Goal: Submit feedback/report problem: Provide input to the site owners about the experience or issues

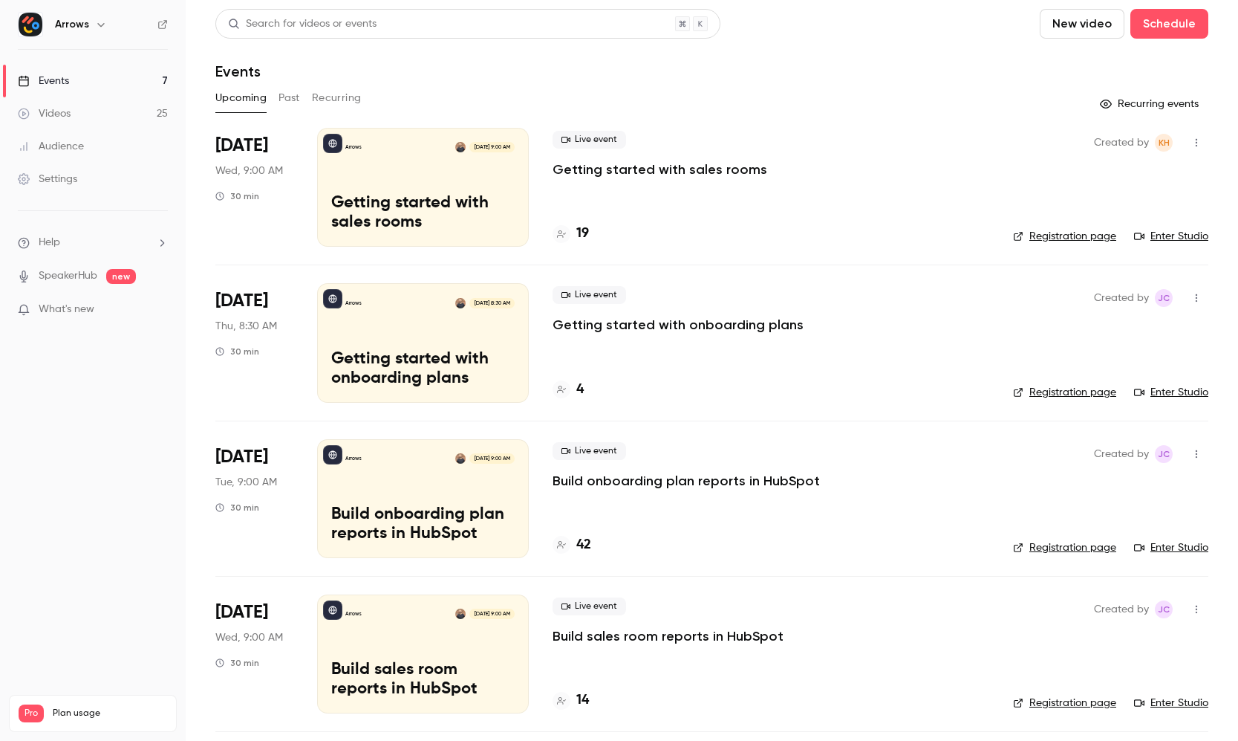
click at [70, 178] on div "Settings" at bounding box center [47, 179] width 59 height 15
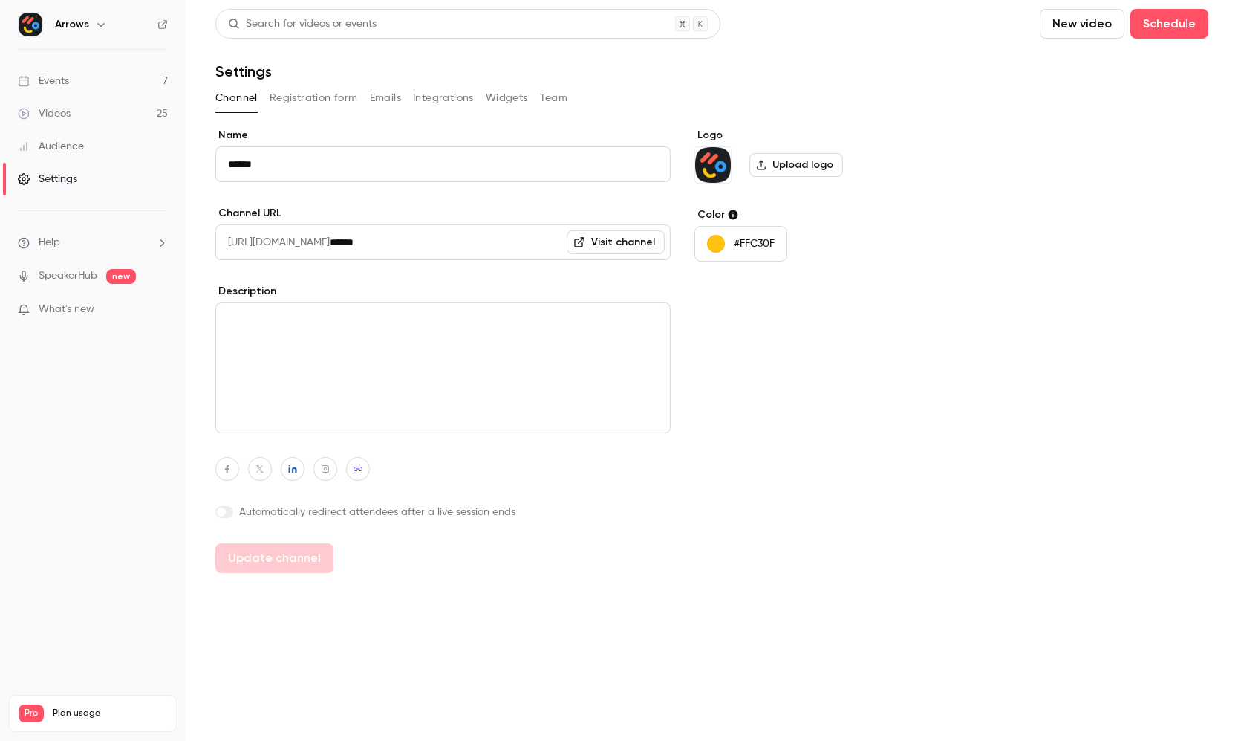
click at [325, 103] on button "Registration form" at bounding box center [314, 98] width 88 height 24
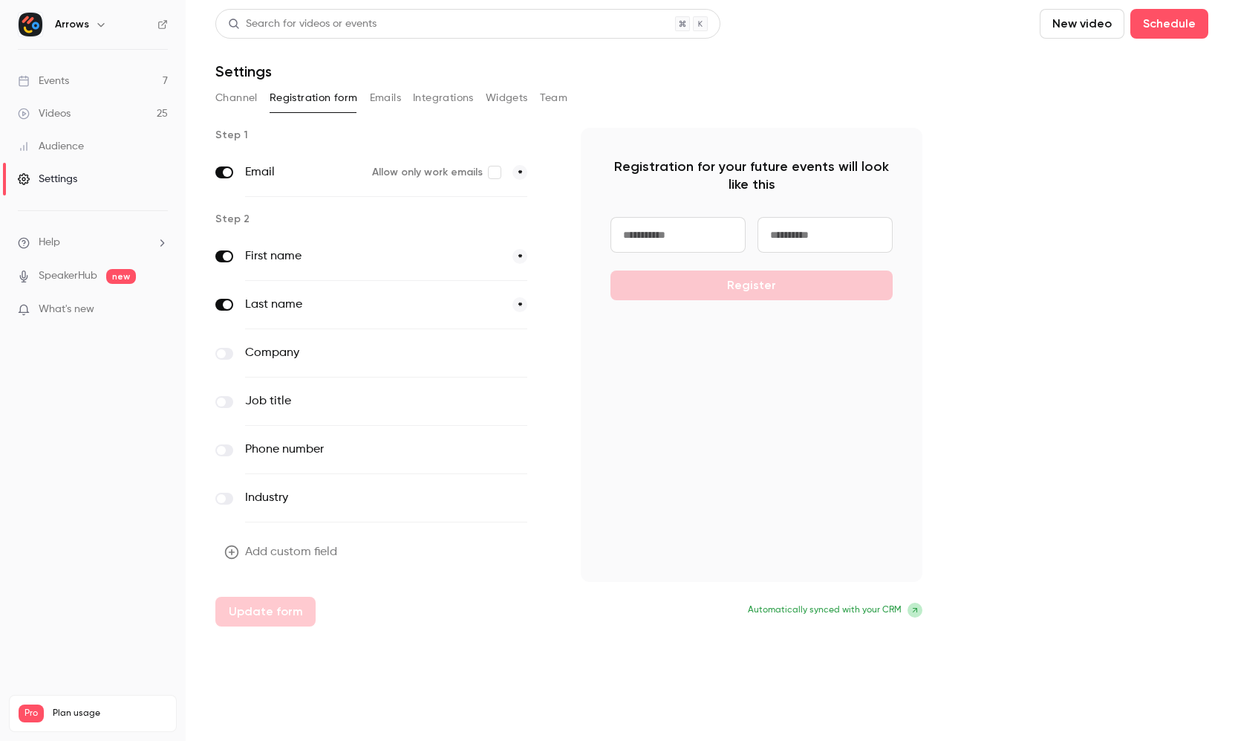
click at [383, 99] on button "Emails" at bounding box center [385, 98] width 31 height 24
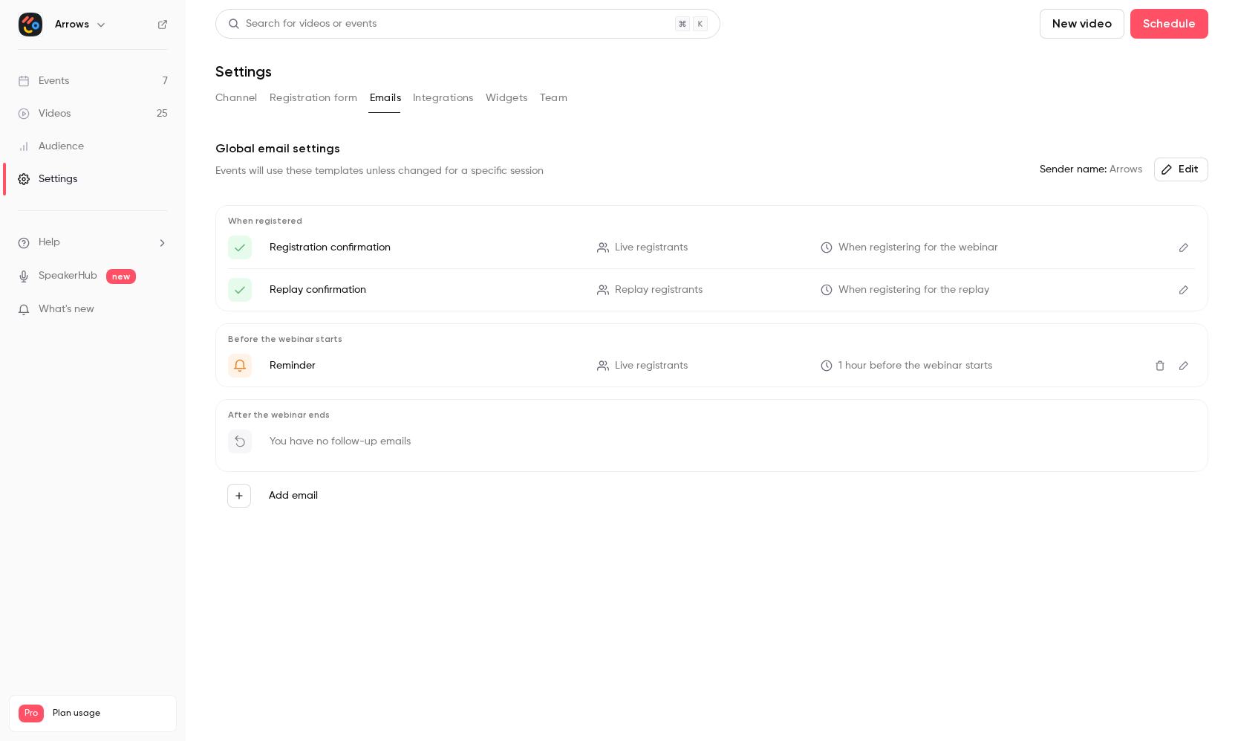
click at [285, 498] on label "Add email" at bounding box center [293, 495] width 49 height 15
click at [251, 498] on button "Add email" at bounding box center [239, 496] width 24 height 24
click at [357, 505] on p "To attendees" at bounding box center [349, 511] width 65 height 16
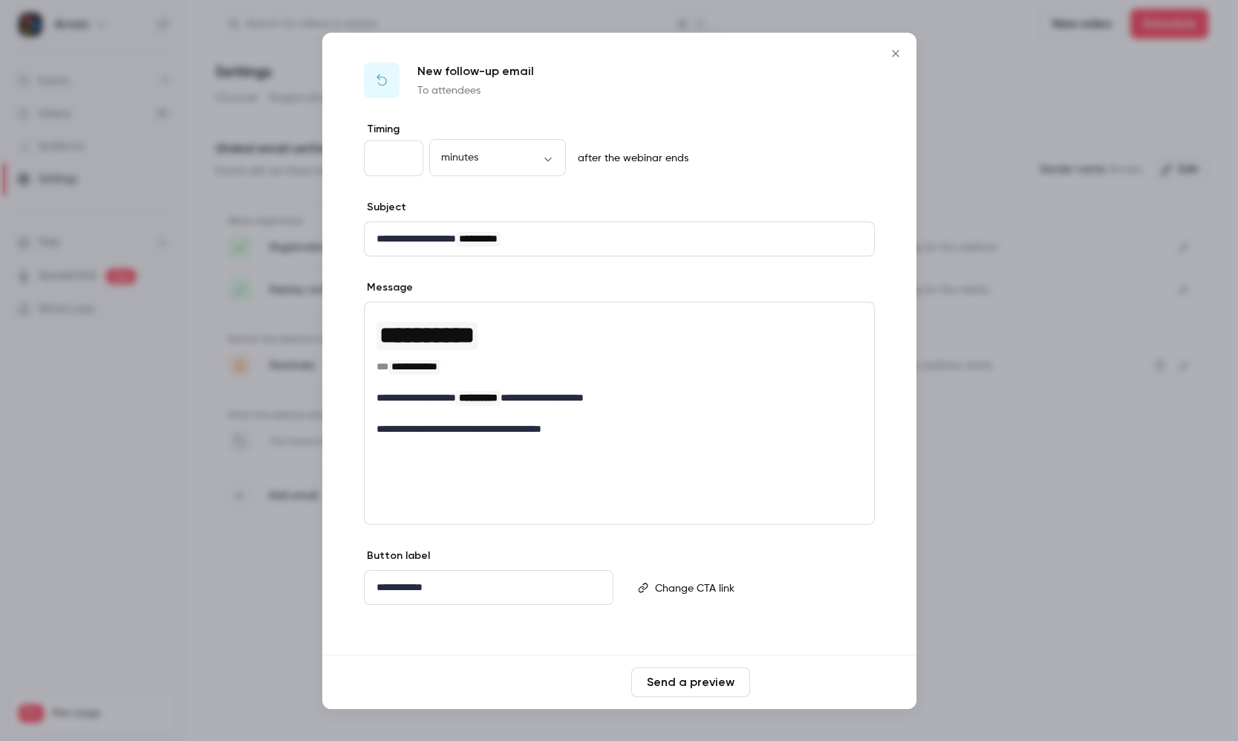
click at [850, 684] on button "Save changes" at bounding box center [815, 682] width 119 height 30
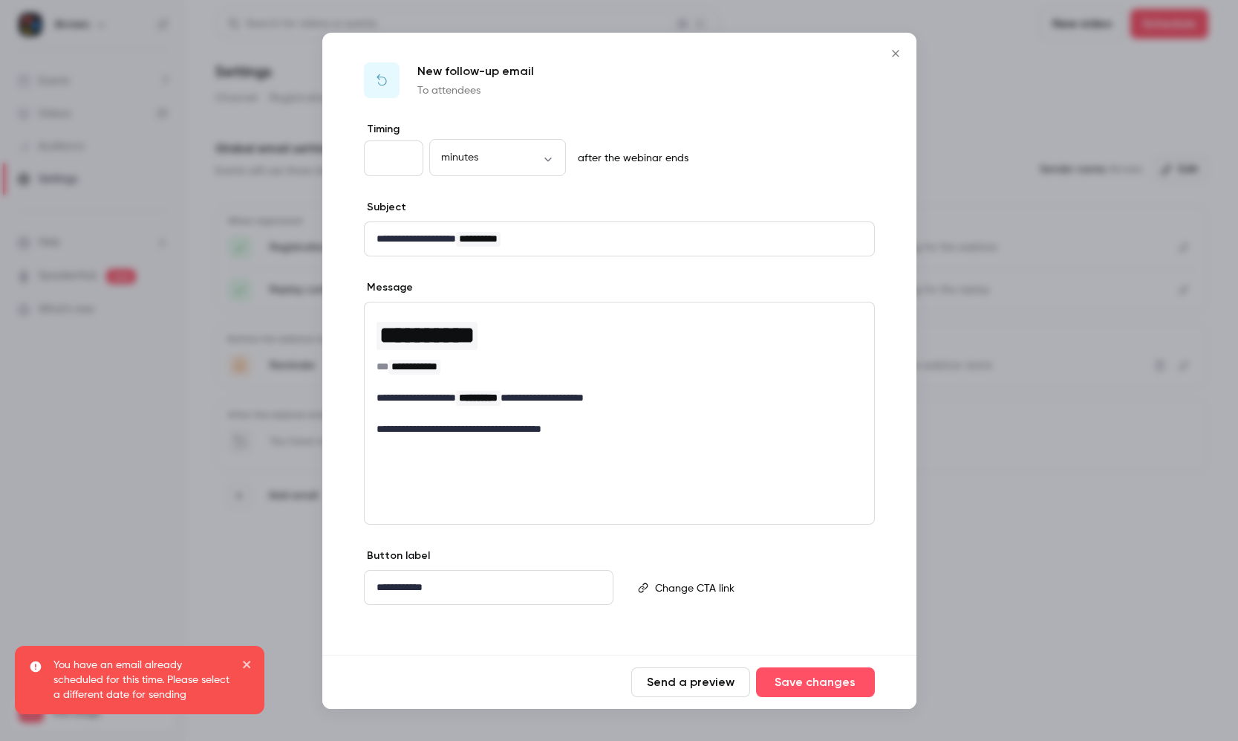
click at [219, 506] on div at bounding box center [619, 370] width 1238 height 741
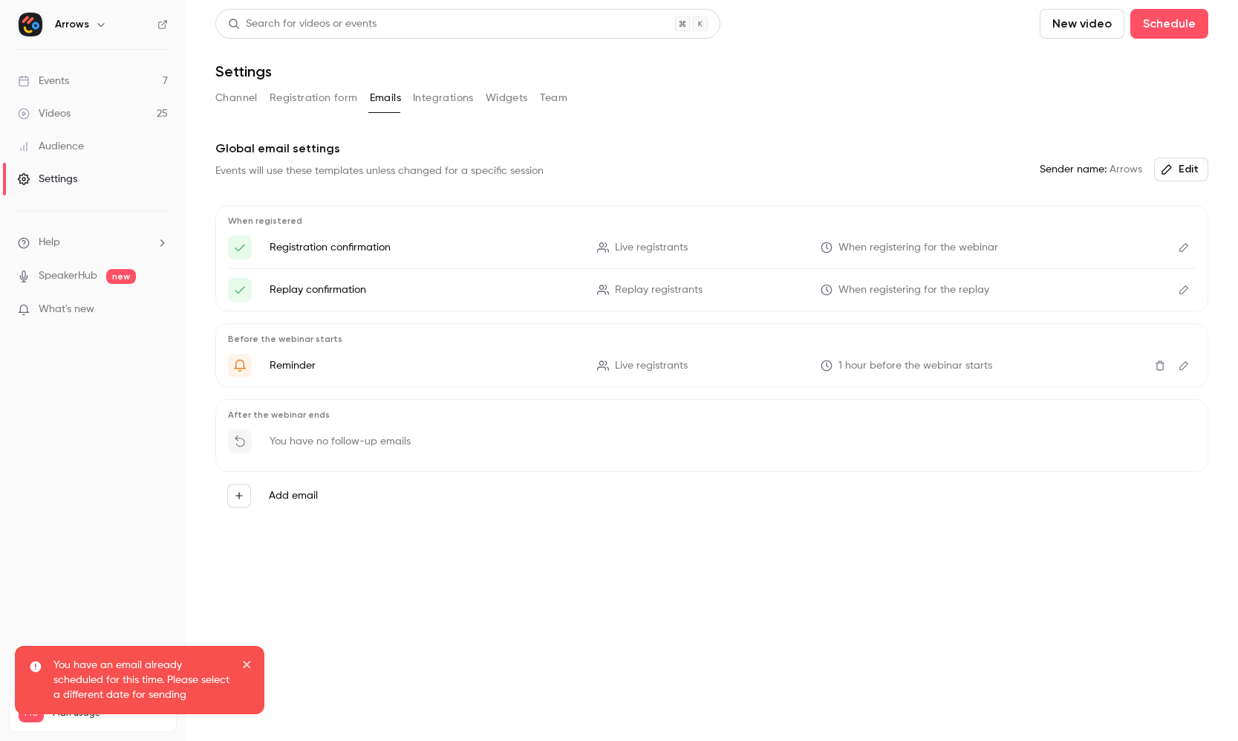
click at [289, 489] on label "Add email" at bounding box center [293, 495] width 49 height 15
click at [251, 489] on button "Add email" at bounding box center [239, 496] width 24 height 24
click at [373, 560] on p "To non-attendees" at bounding box center [361, 568] width 88 height 16
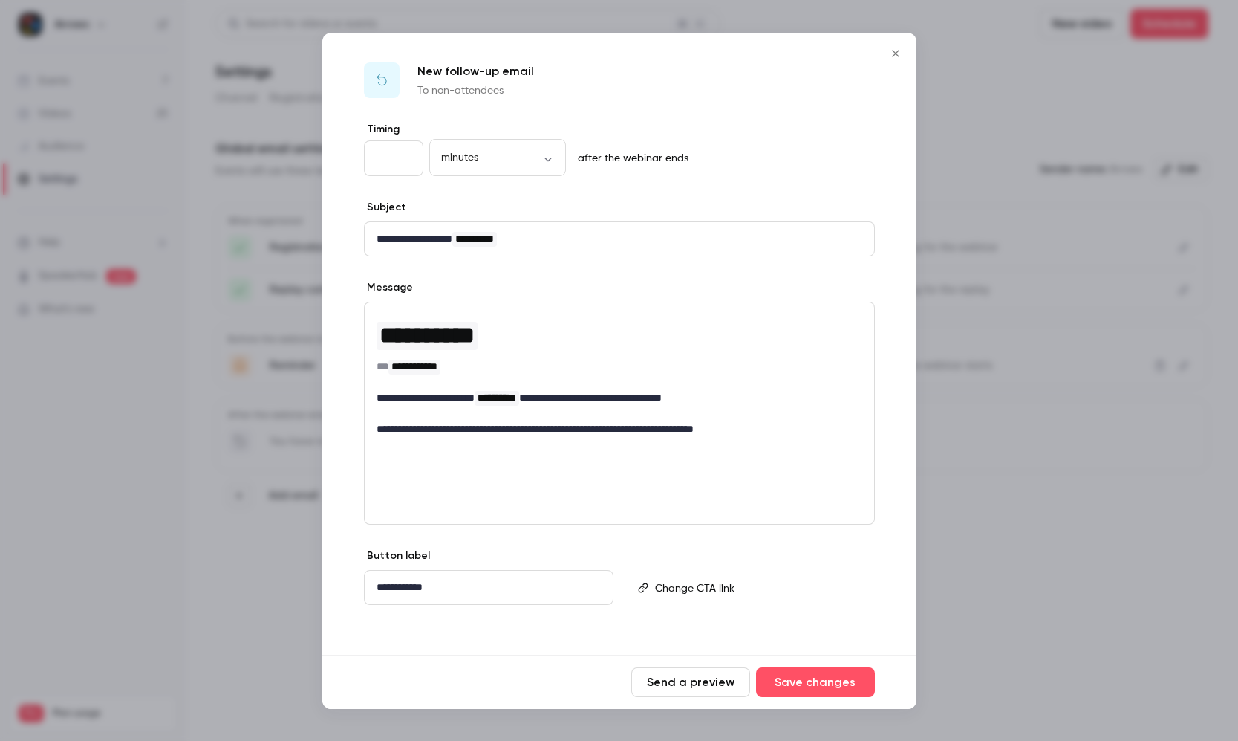
drag, startPoint x: 803, startPoint y: 677, endPoint x: 781, endPoint y: 660, distance: 28.1
click at [803, 677] on button "Save changes" at bounding box center [815, 682] width 119 height 30
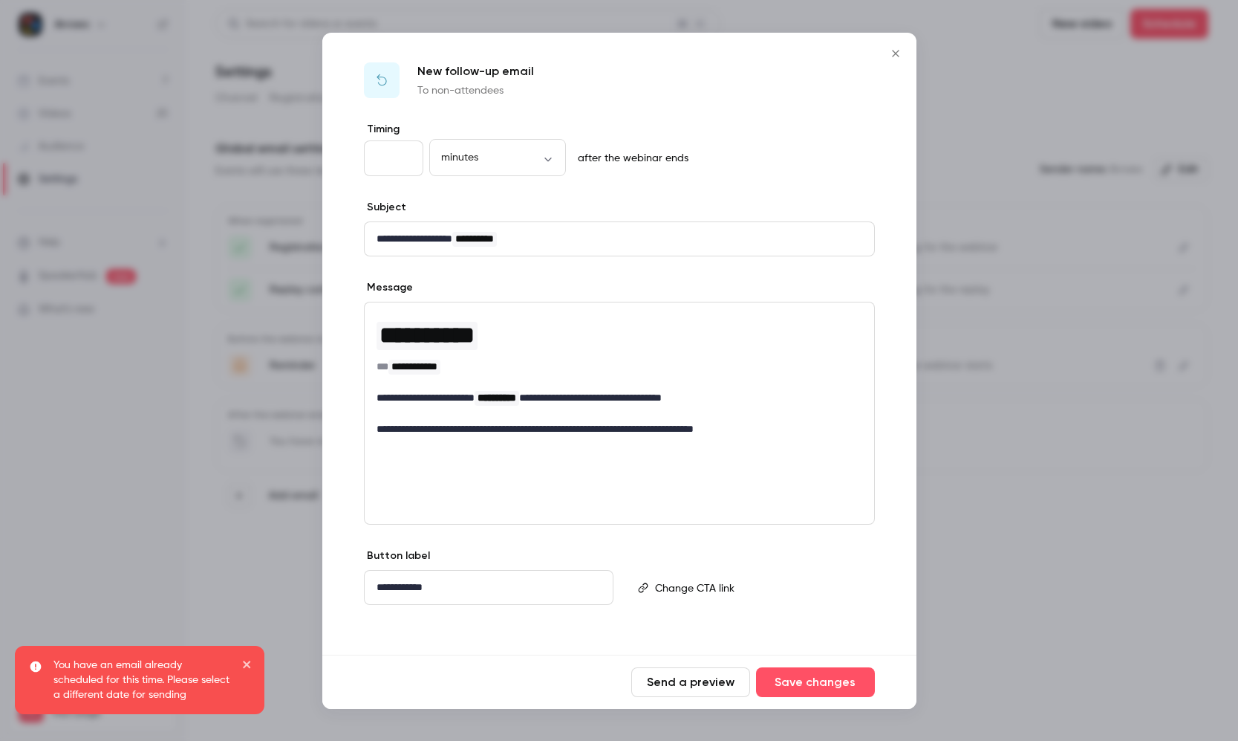
click at [169, 478] on div at bounding box center [619, 370] width 1238 height 741
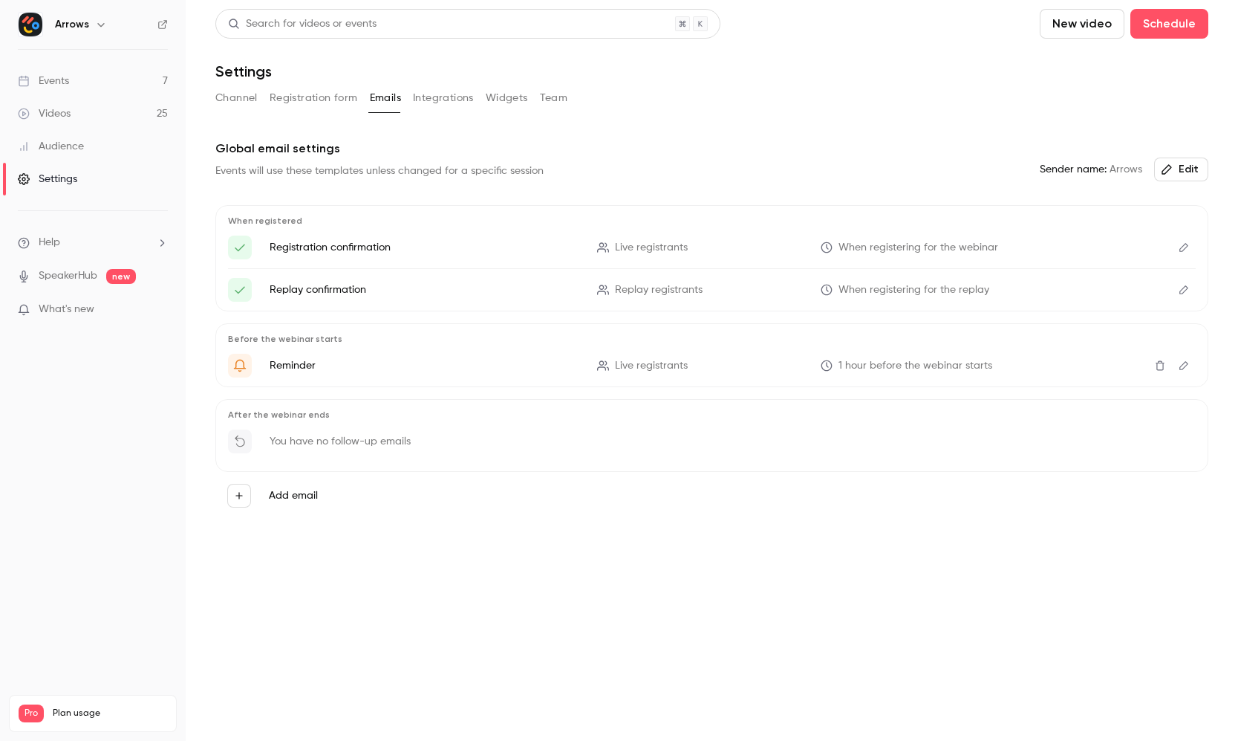
click at [1188, 165] on button "Edit" at bounding box center [1181, 169] width 54 height 24
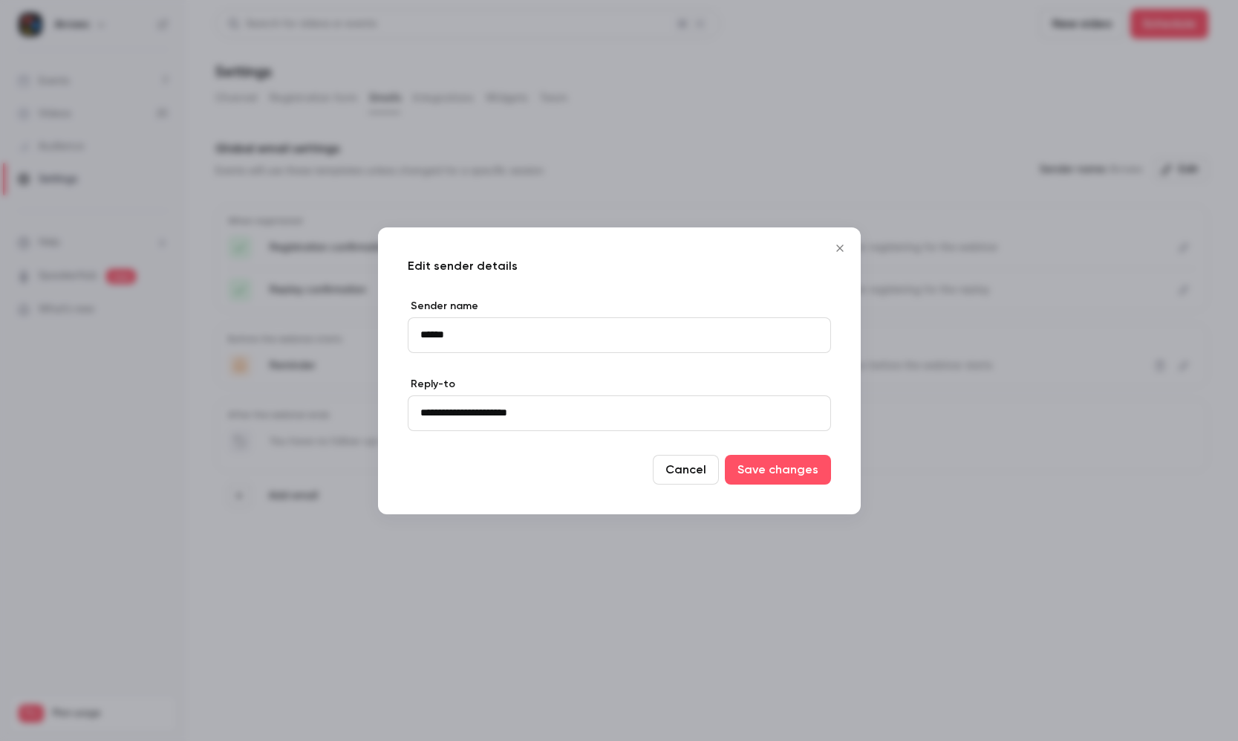
click at [690, 470] on button "Cancel" at bounding box center [686, 470] width 66 height 30
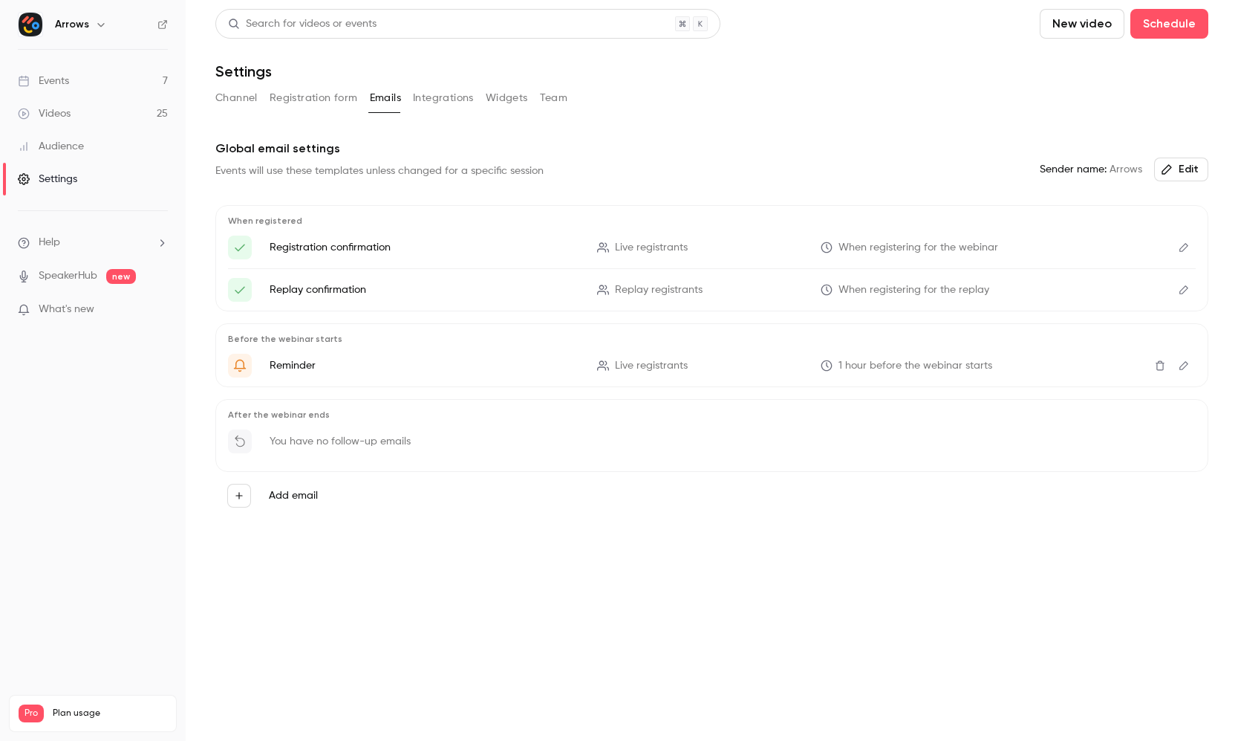
click at [440, 98] on button "Integrations" at bounding box center [443, 98] width 61 height 24
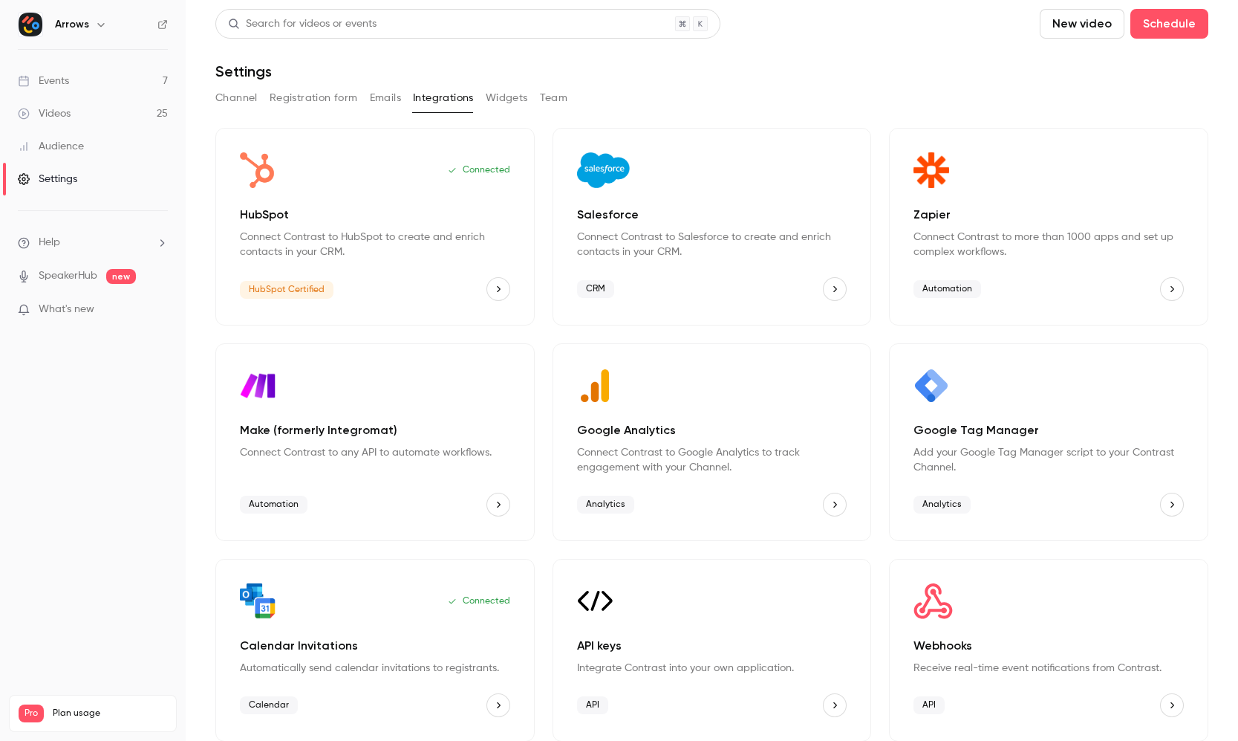
click at [507, 99] on button "Widgets" at bounding box center [507, 98] width 42 height 24
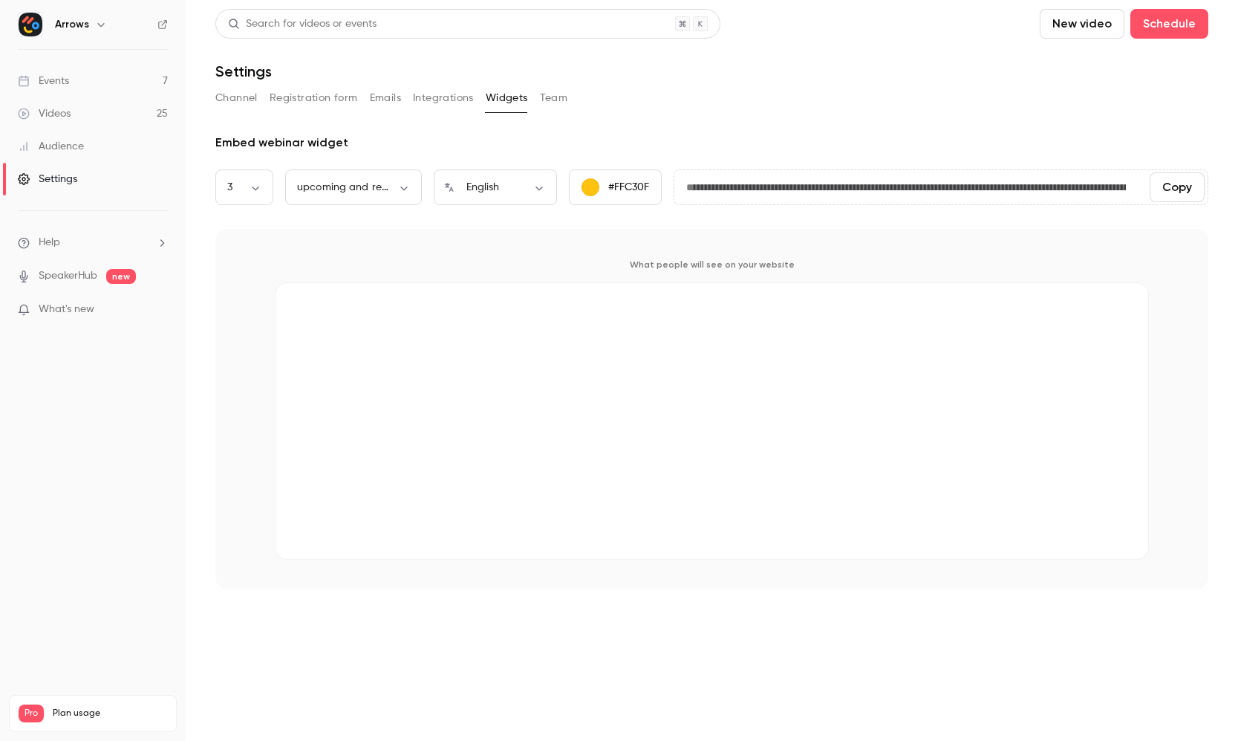
click at [559, 105] on button "Team" at bounding box center [554, 98] width 28 height 24
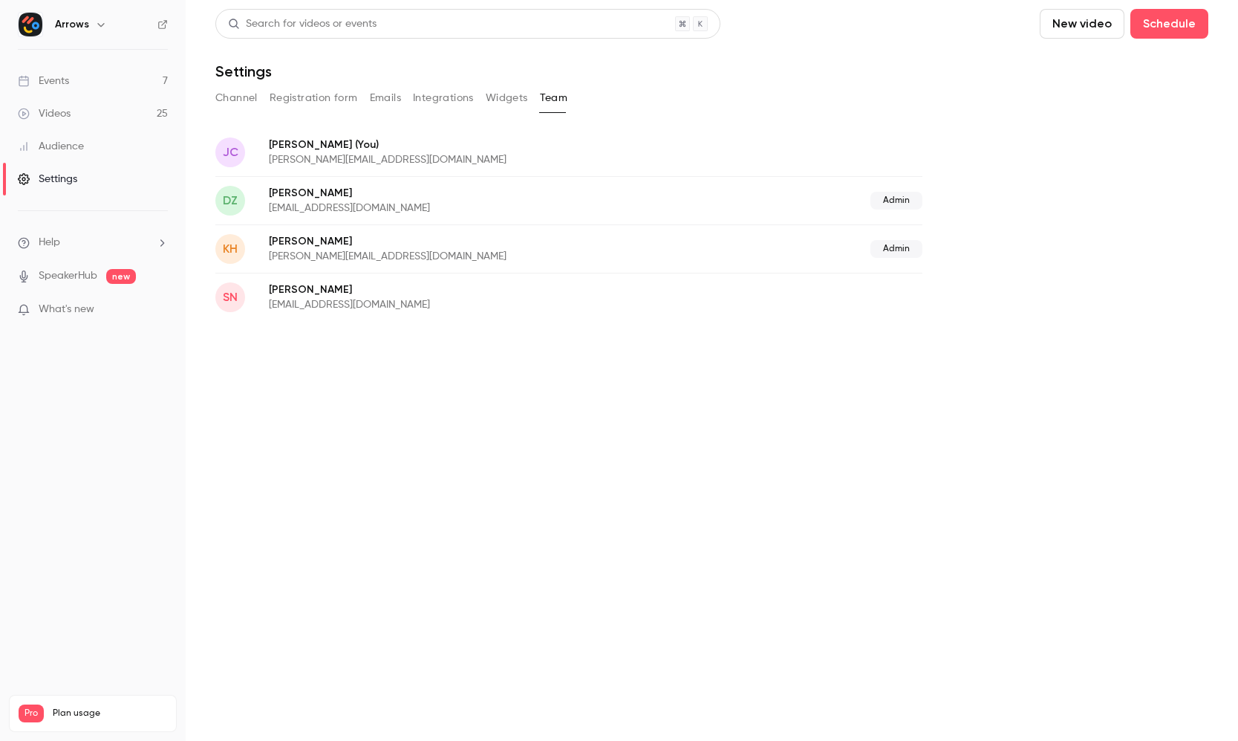
click at [323, 95] on button "Registration form" at bounding box center [314, 98] width 88 height 24
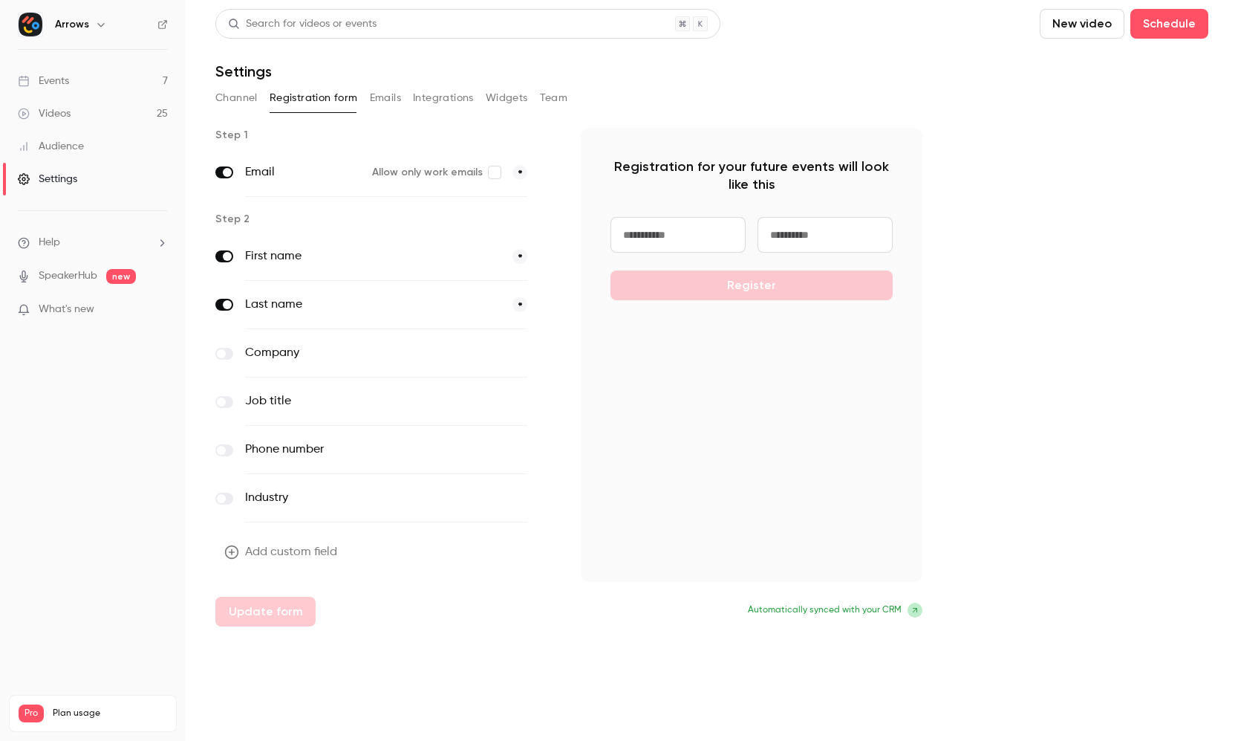
click at [389, 102] on button "Emails" at bounding box center [385, 98] width 31 height 24
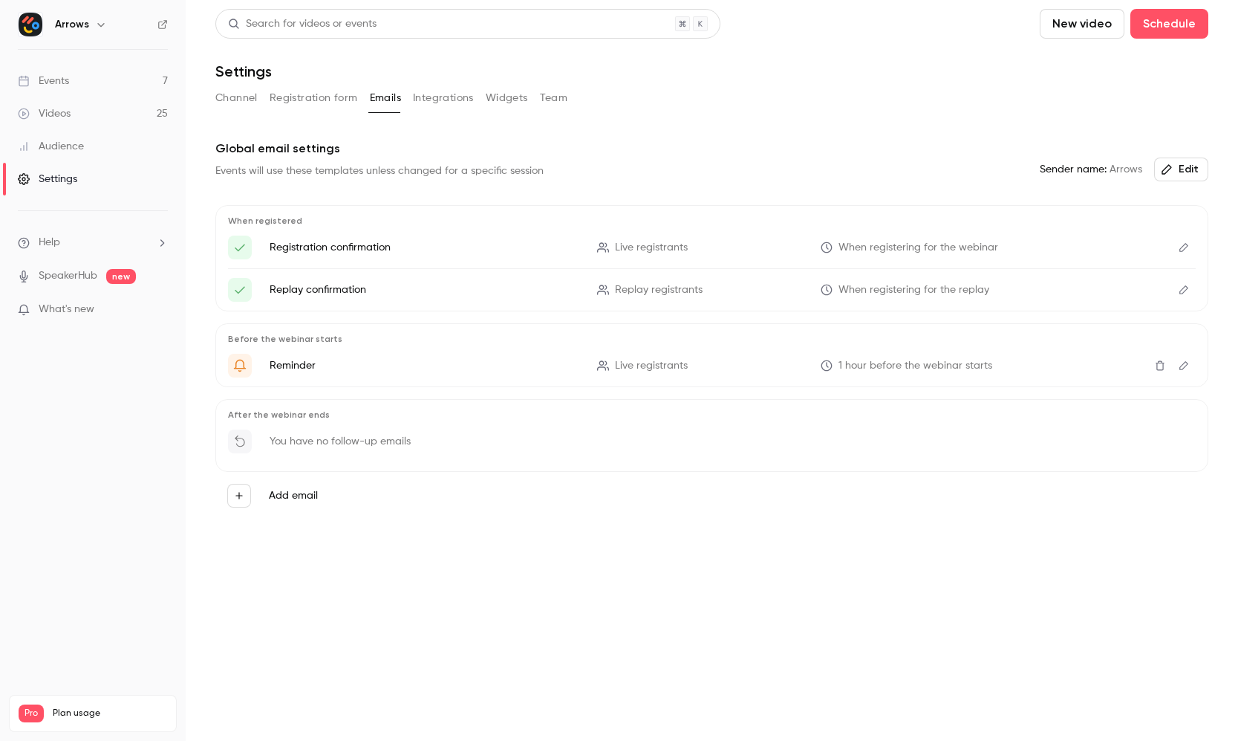
click at [220, 95] on button "Channel" at bounding box center [236, 98] width 42 height 24
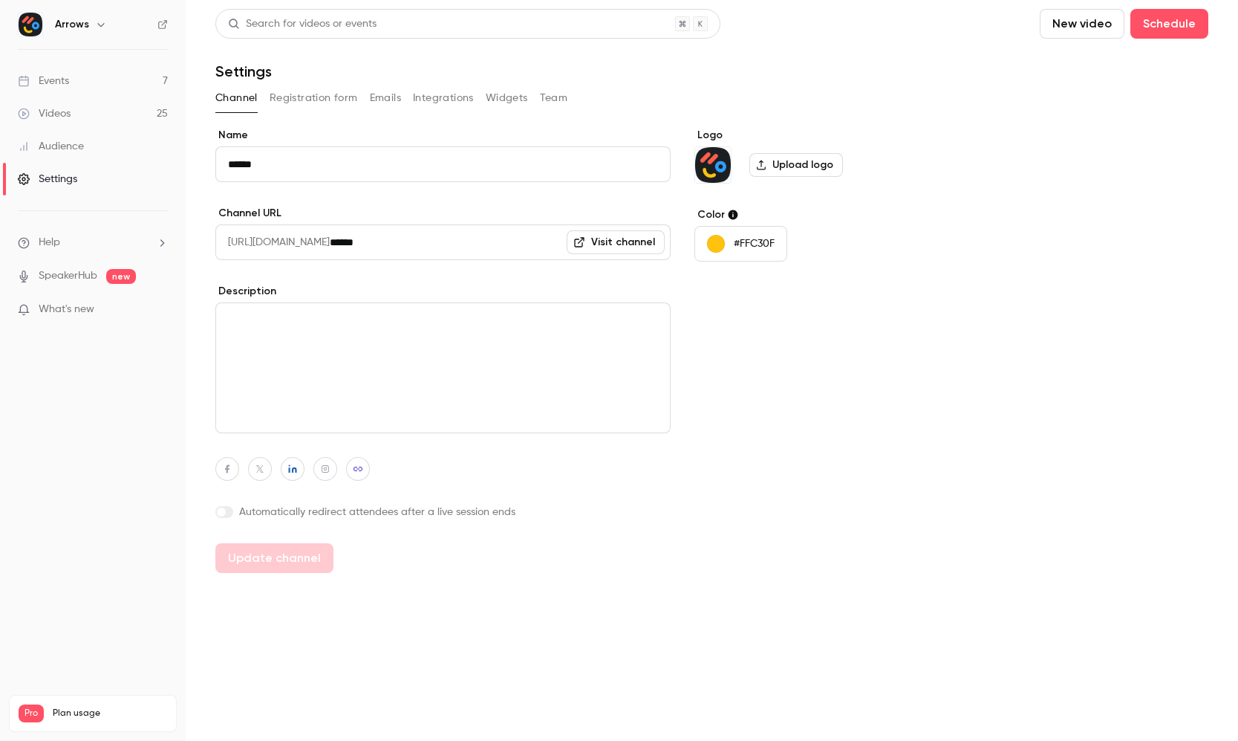
click at [95, 78] on link "Events 7" at bounding box center [93, 81] width 186 height 33
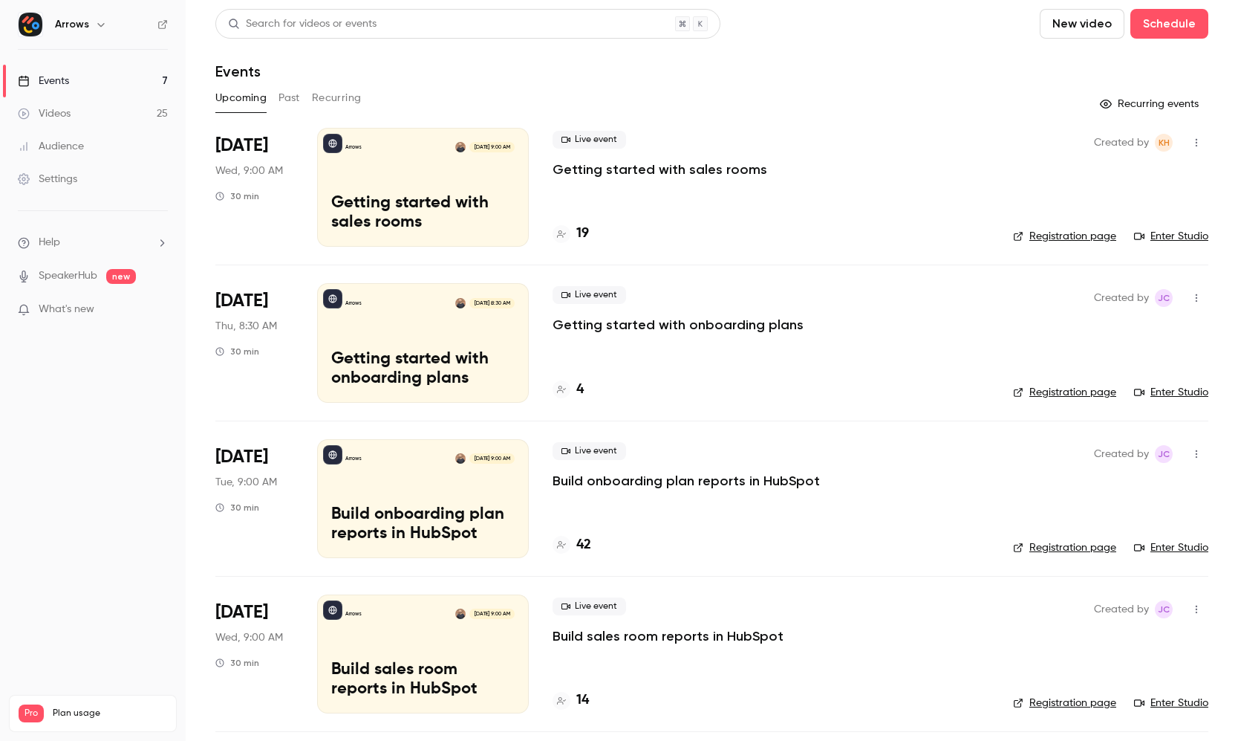
click at [94, 244] on li "Help" at bounding box center [93, 243] width 150 height 16
click at [293, 218] on link "Talk to [GEOGRAPHIC_DATA]" at bounding box center [273, 225] width 163 height 39
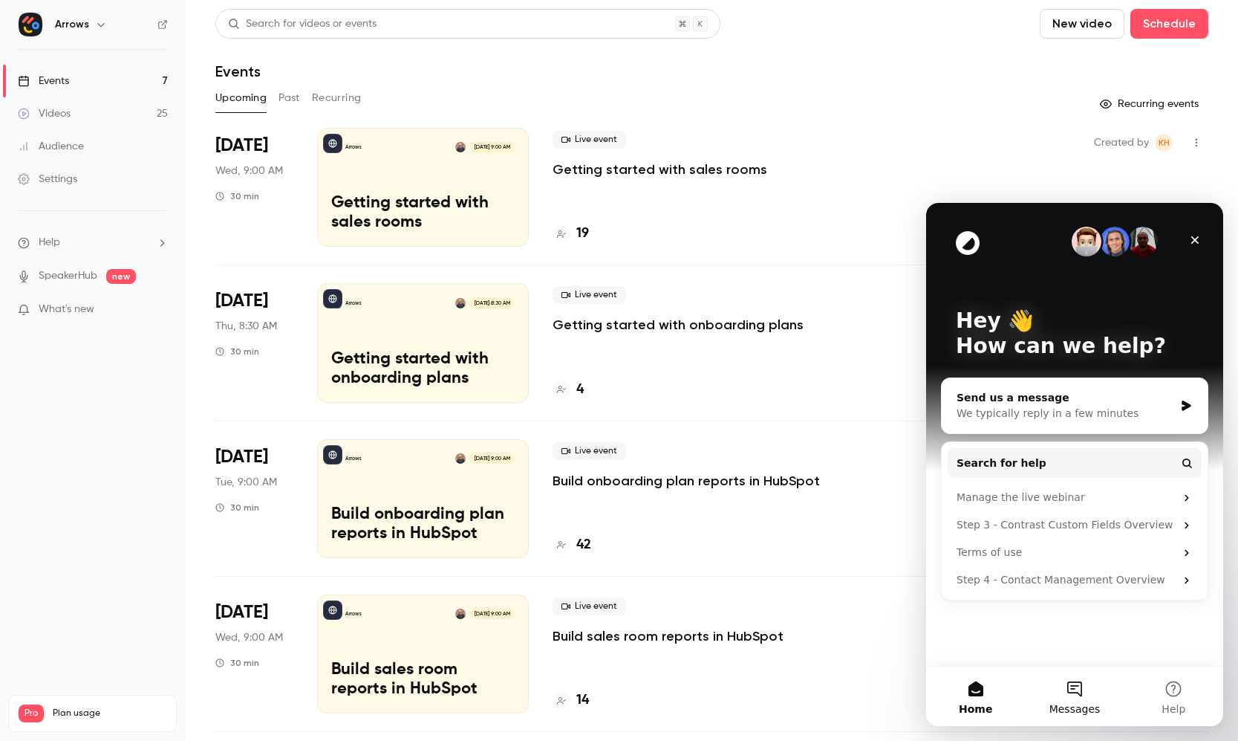
click at [1076, 683] on button "Messages" at bounding box center [1074, 695] width 99 height 59
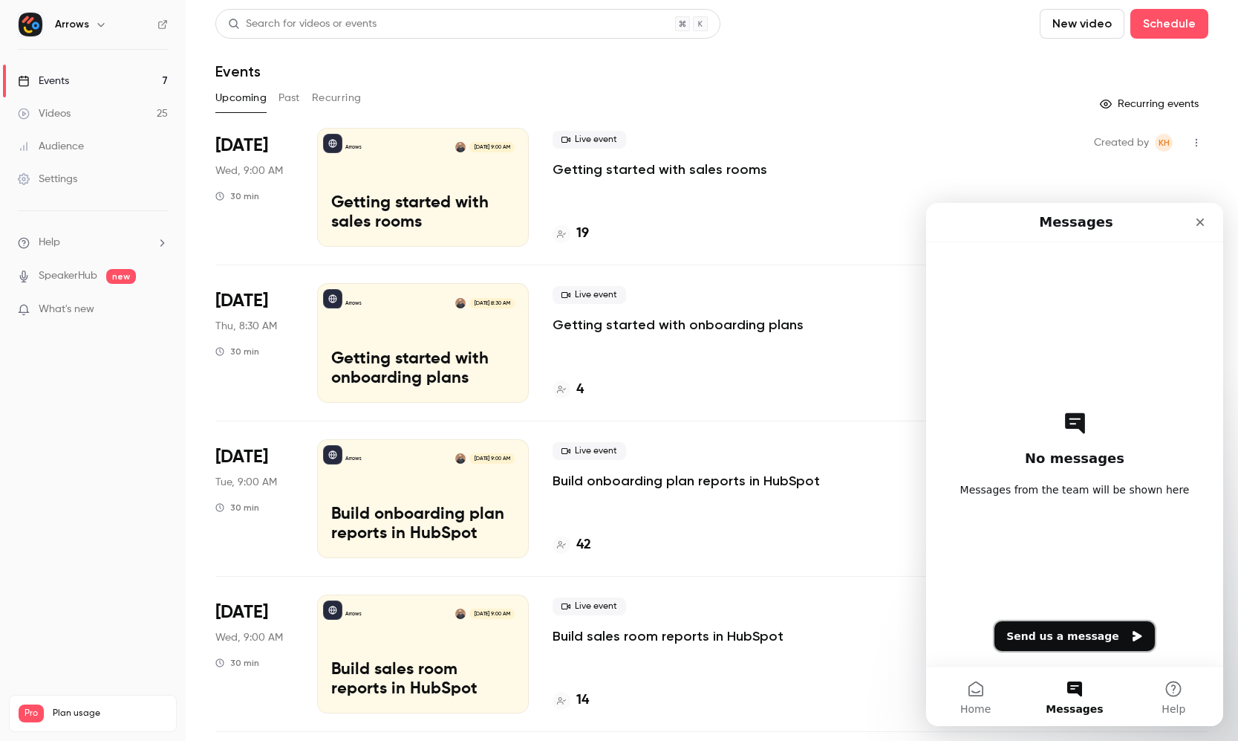
click at [1070, 634] on button "Send us a message" at bounding box center [1075, 636] width 160 height 30
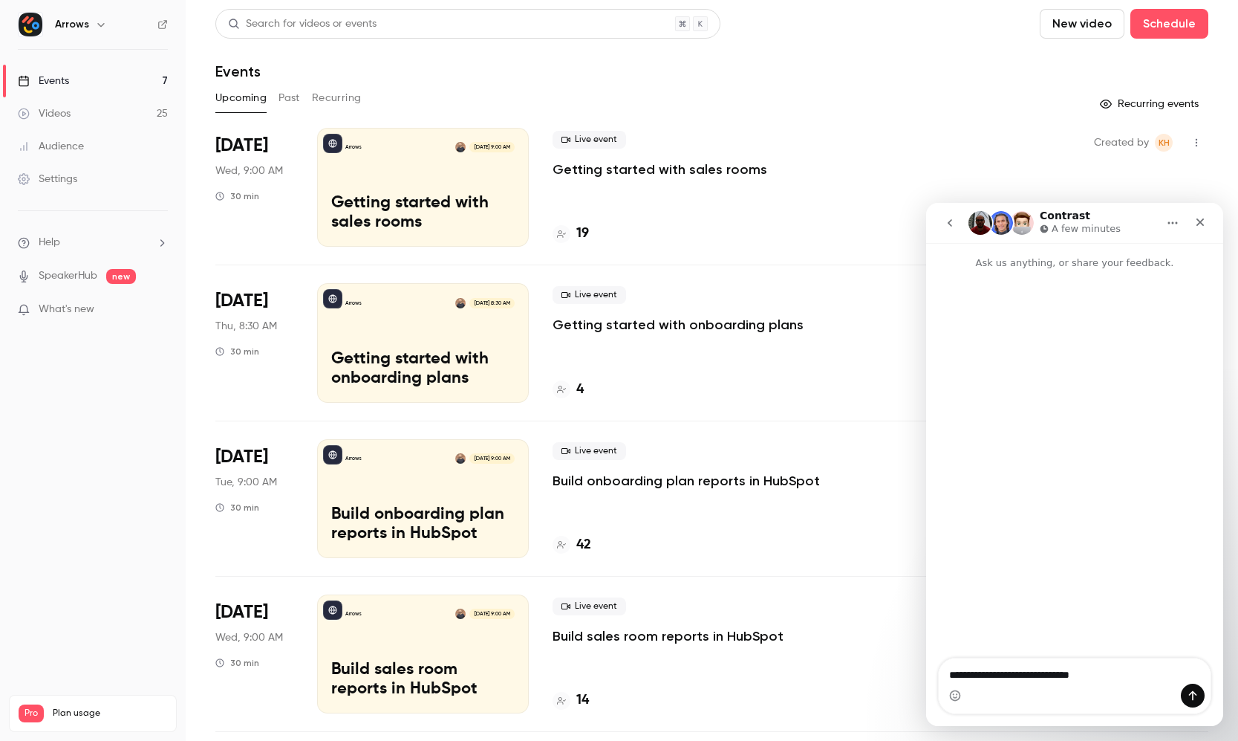
click at [62, 175] on div "Settings" at bounding box center [47, 179] width 59 height 15
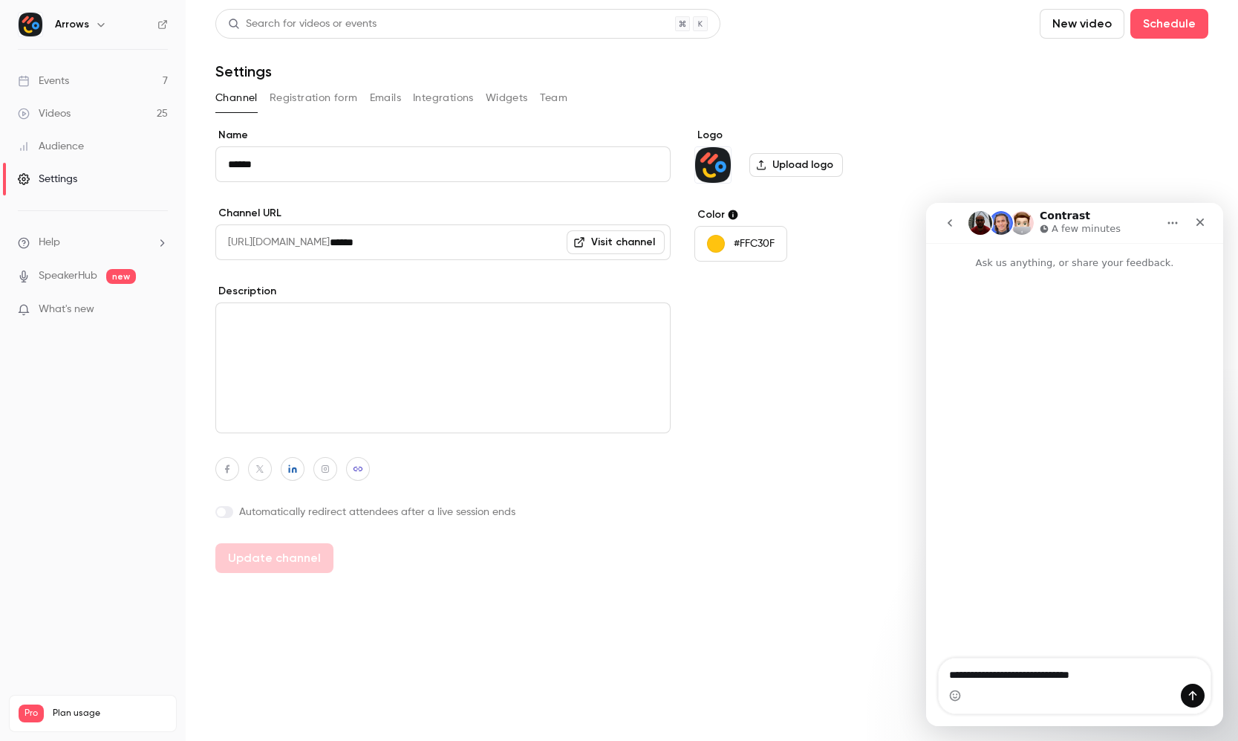
click at [375, 98] on button "Emails" at bounding box center [385, 98] width 31 height 24
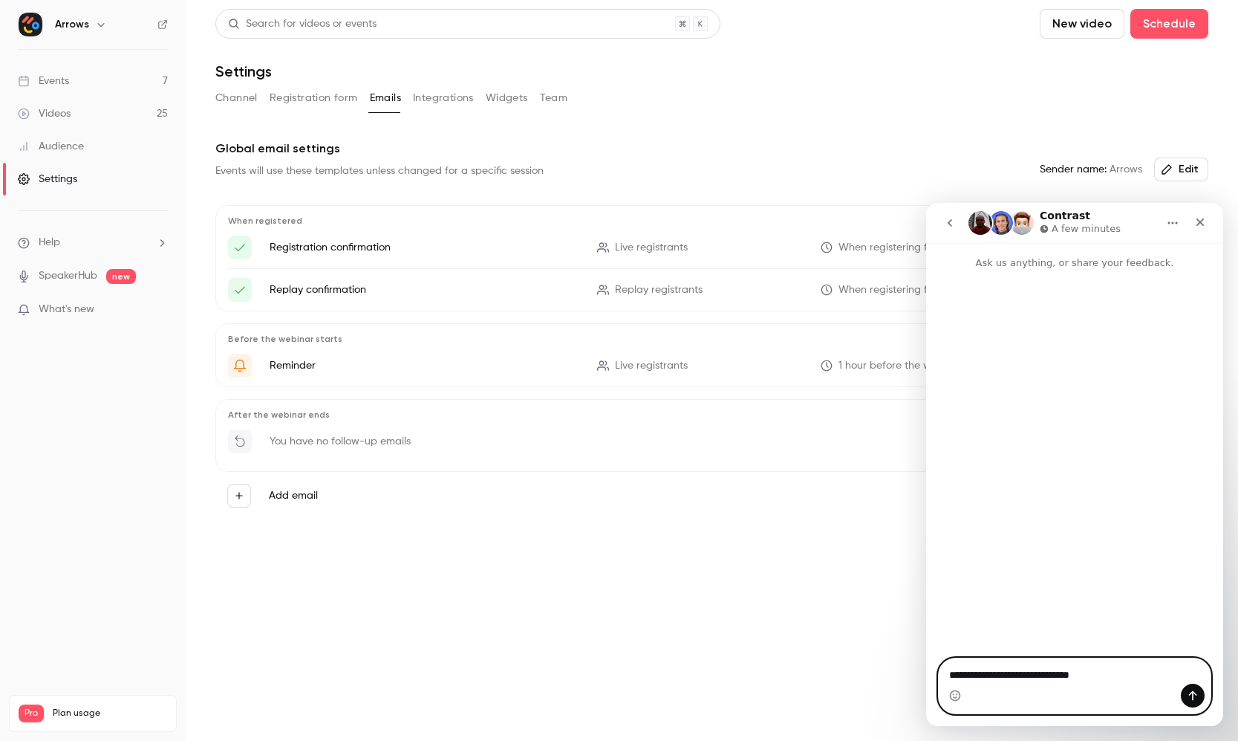
click at [1116, 669] on textarea "**********" at bounding box center [1075, 670] width 272 height 25
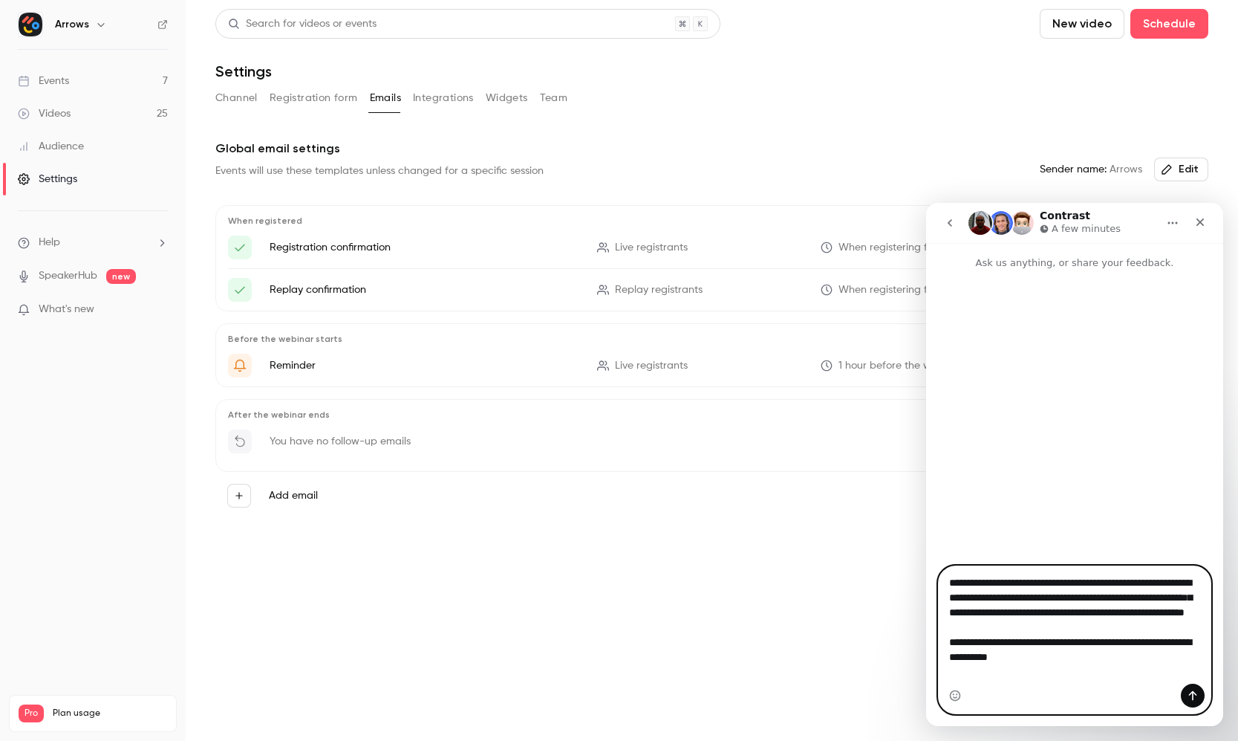
type textarea "**********"
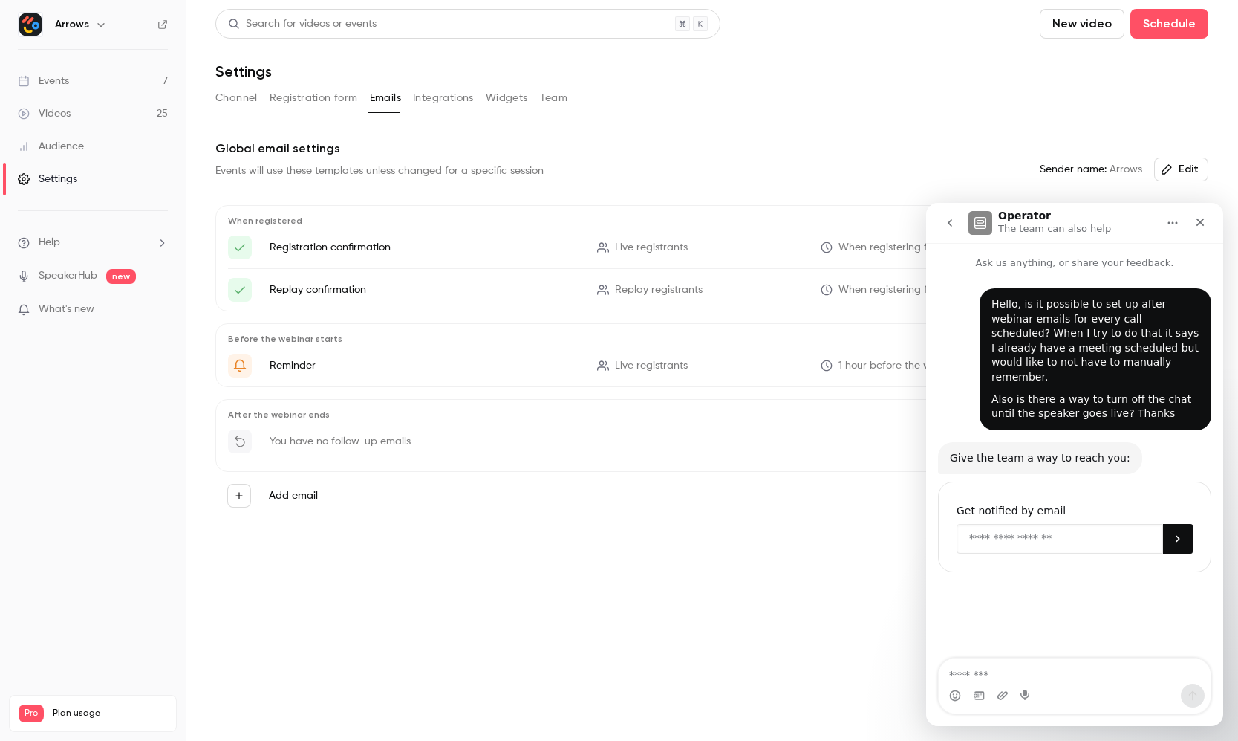
click at [1055, 524] on input "Enter your email" at bounding box center [1060, 539] width 206 height 30
type input "**********"
click at [1104, 357] on div "Hello, is it possible to set up after webinar emails for every call scheduled? …" at bounding box center [1096, 341] width 208 height 88
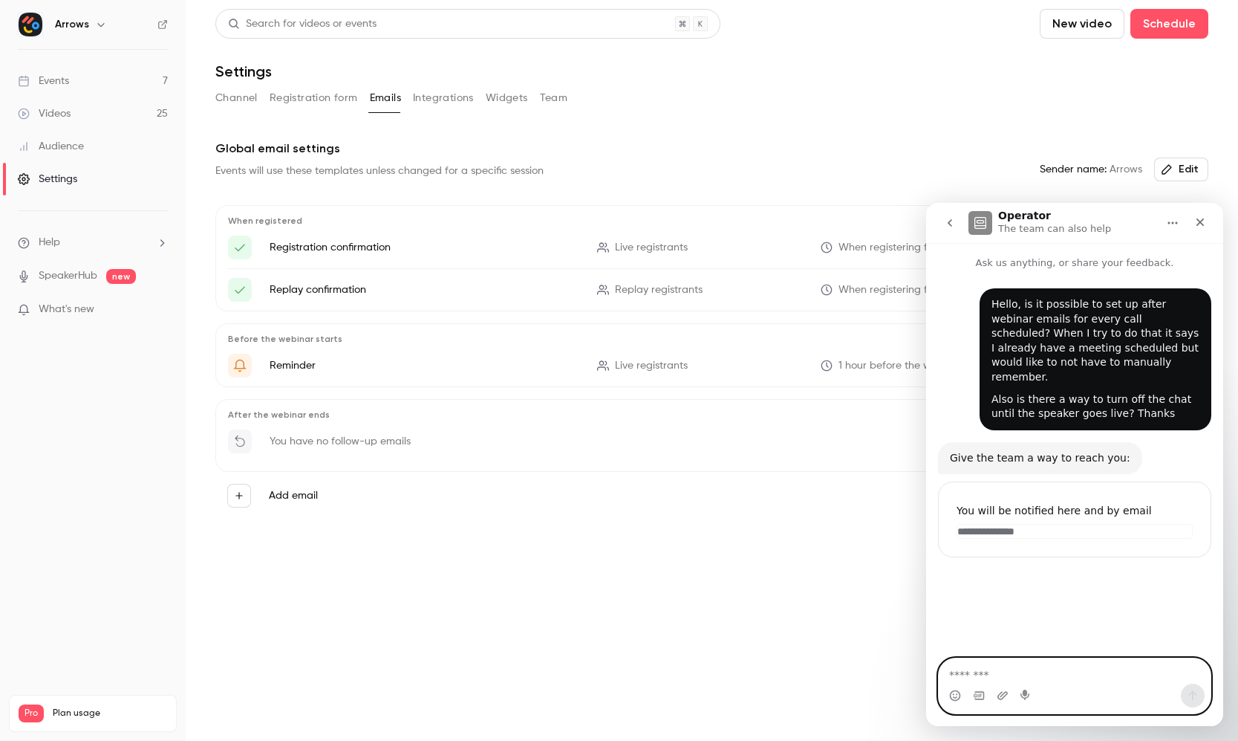
click at [988, 674] on textarea "Message…" at bounding box center [1075, 670] width 272 height 25
type textarea "**********"
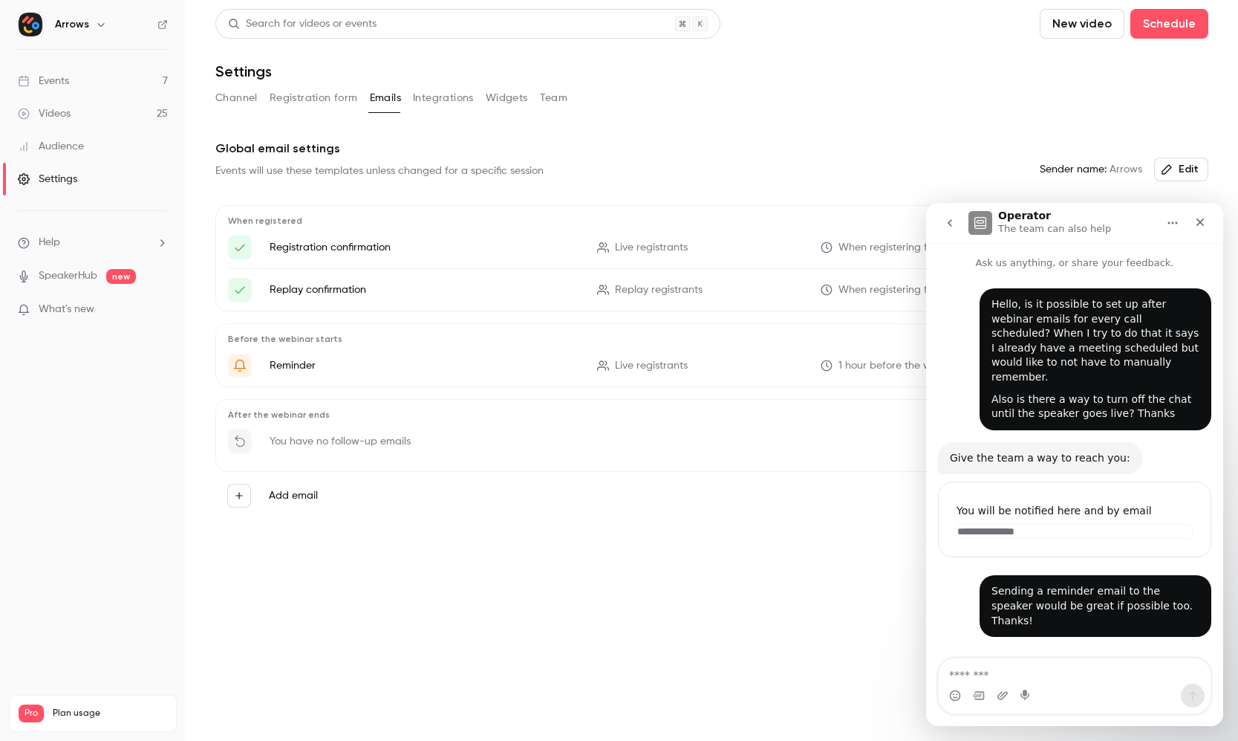
click at [315, 421] on div "After the webinar ends You have no follow-up emails" at bounding box center [711, 435] width 993 height 73
click at [276, 494] on label "Add email" at bounding box center [293, 495] width 49 height 15
click at [251, 494] on button "Add email" at bounding box center [239, 496] width 24 height 24
click at [306, 494] on li "Follow-up To attendees" at bounding box center [350, 501] width 160 height 57
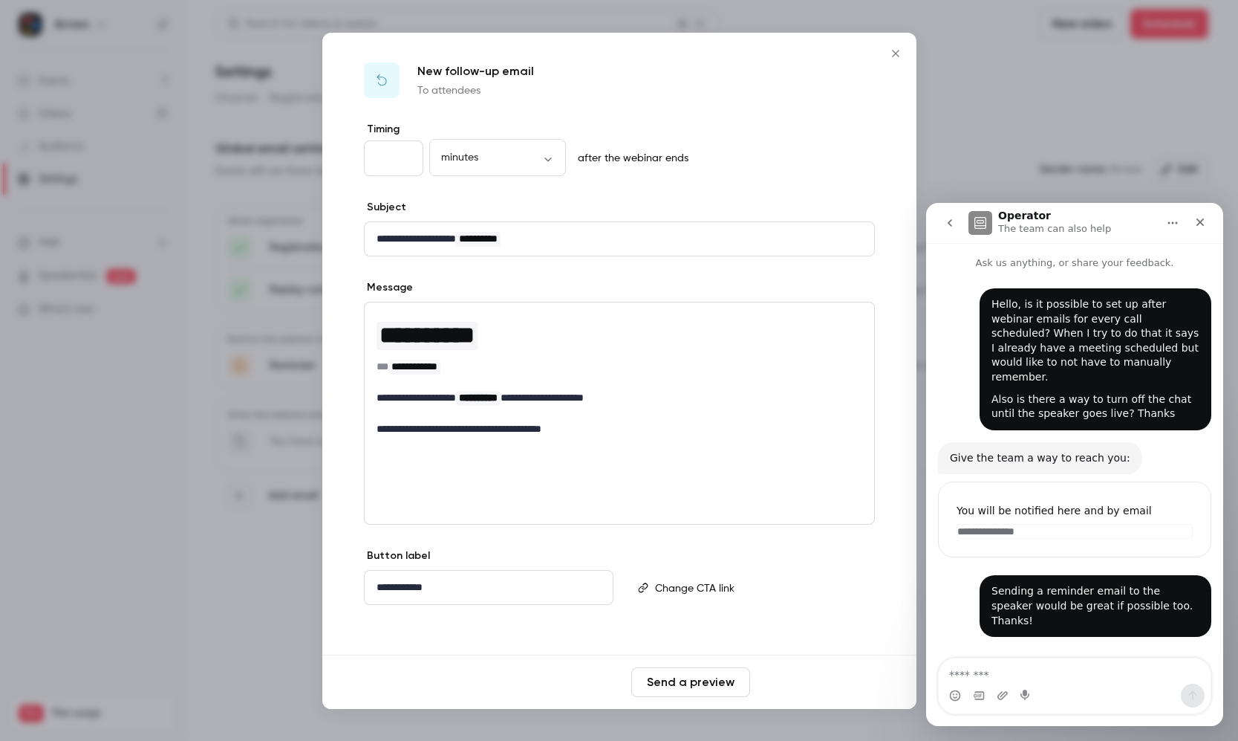
click at [822, 683] on button "Save changes" at bounding box center [815, 682] width 119 height 30
click at [242, 406] on div at bounding box center [619, 370] width 1238 height 741
